Goal: Task Accomplishment & Management: Use online tool/utility

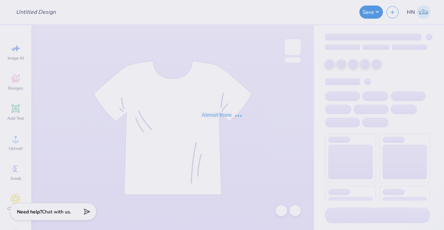
type input "alum draft"
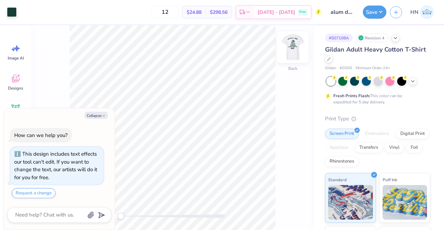
click at [295, 50] on img at bounding box center [293, 47] width 28 height 28
click at [101, 114] on button "Collapse" at bounding box center [96, 115] width 23 height 7
type textarea "x"
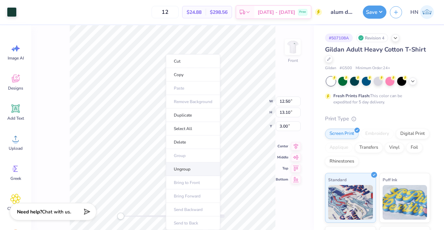
click at [185, 164] on li "Ungroup" at bounding box center [193, 170] width 54 height 14
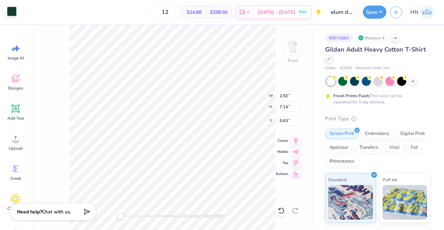
click at [12, 11] on div at bounding box center [12, 12] width 10 height 10
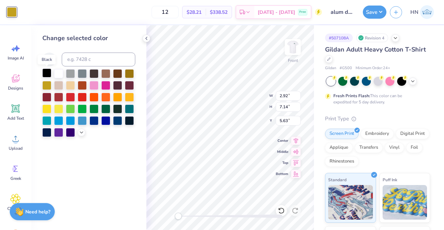
click at [45, 72] on div at bounding box center [46, 73] width 9 height 9
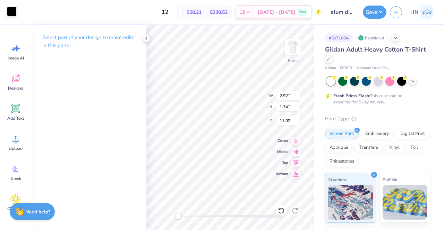
click at [14, 16] on div at bounding box center [12, 12] width 10 height 10
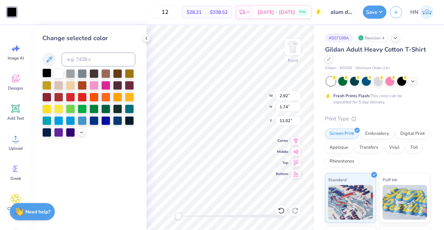
click at [49, 72] on div at bounding box center [46, 73] width 9 height 9
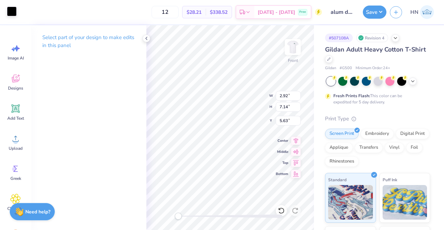
click at [10, 14] on div at bounding box center [12, 12] width 10 height 10
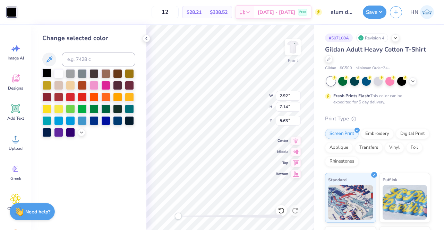
click at [45, 73] on div at bounding box center [46, 73] width 9 height 9
click at [45, 72] on div at bounding box center [46, 73] width 9 height 9
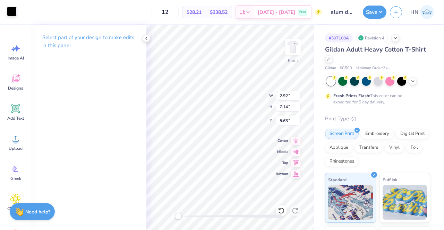
click at [15, 13] on div at bounding box center [12, 12] width 10 height 10
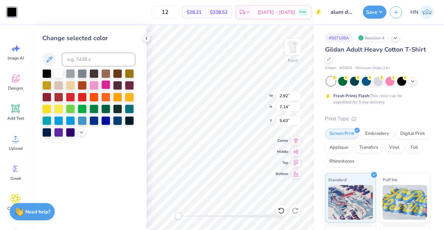
click at [108, 87] on div at bounding box center [105, 84] width 9 height 9
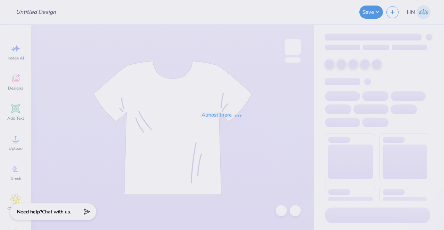
type input "alum draft"
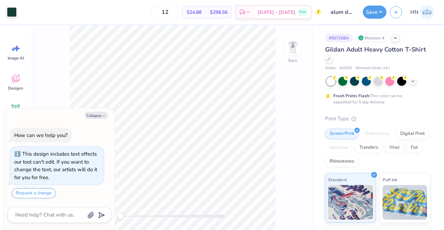
click at [280, 51] on div "Back" at bounding box center [172, 127] width 282 height 205
click at [300, 46] on img at bounding box center [293, 47] width 28 height 28
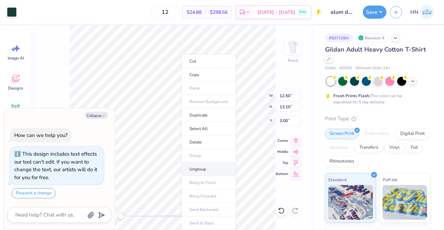
click at [205, 167] on li "Ungroup" at bounding box center [208, 170] width 54 height 14
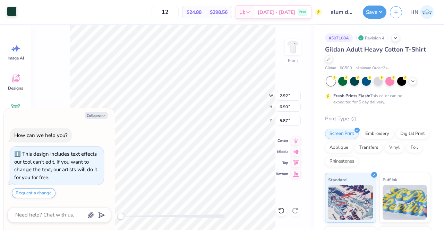
click at [16, 15] on div at bounding box center [12, 12] width 10 height 10
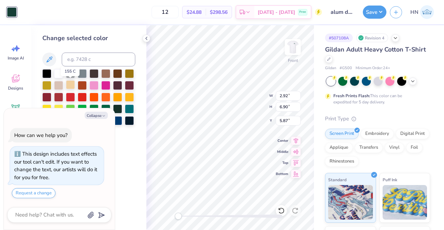
click at [71, 88] on div at bounding box center [70, 84] width 9 height 9
click at [92, 115] on button "Collapse" at bounding box center [96, 115] width 23 height 7
type textarea "x"
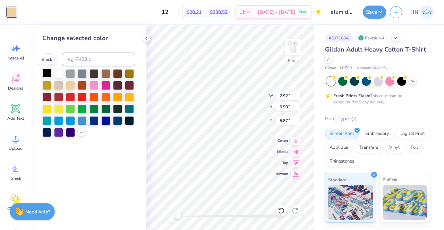
click at [47, 72] on div at bounding box center [46, 73] width 9 height 9
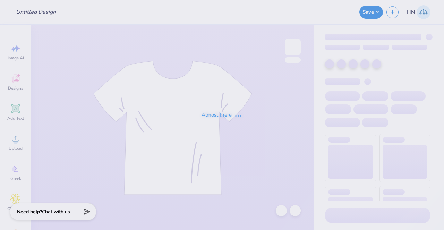
type input "alum draft"
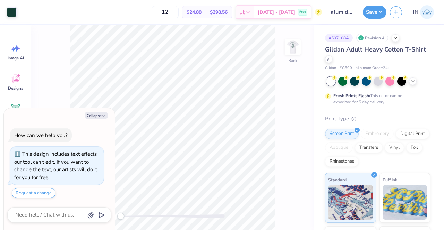
click at [101, 120] on div "Collapse How can we help you? This design includes text effects our tool can't …" at bounding box center [59, 169] width 111 height 122
click at [102, 118] on icon "button" at bounding box center [104, 116] width 4 height 4
type textarea "x"
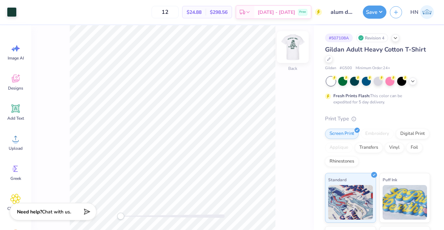
click at [288, 49] on img at bounding box center [293, 47] width 28 height 28
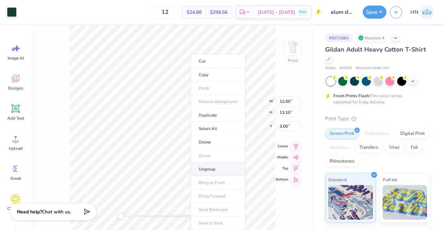
click at [211, 166] on li "Ungroup" at bounding box center [218, 170] width 54 height 14
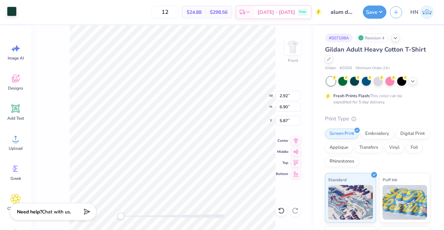
click at [10, 15] on div at bounding box center [12, 12] width 10 height 10
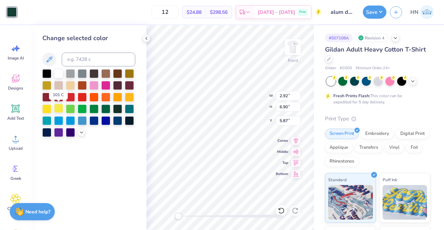
click at [59, 109] on div at bounding box center [58, 108] width 9 height 9
click at [64, 120] on div at bounding box center [88, 103] width 93 height 68
click at [63, 120] on div at bounding box center [58, 120] width 9 height 9
click at [66, 119] on div at bounding box center [70, 120] width 9 height 9
click at [78, 121] on div at bounding box center [82, 120] width 9 height 9
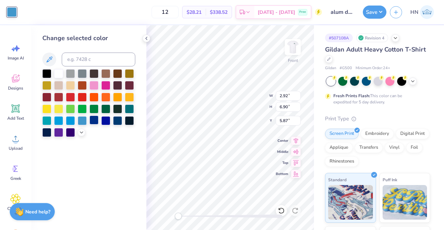
click at [94, 121] on div at bounding box center [93, 120] width 9 height 9
click at [110, 121] on div at bounding box center [105, 120] width 9 height 9
click at [130, 122] on div at bounding box center [129, 120] width 9 height 9
